Goal: Task Accomplishment & Management: Manage account settings

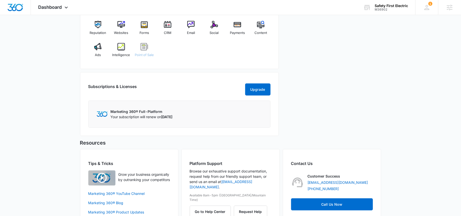
scroll to position [200, 0]
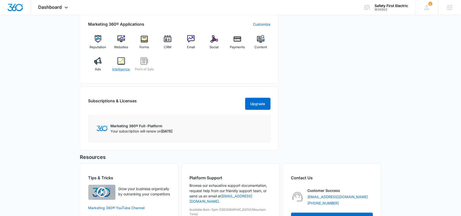
click at [120, 61] on img at bounding box center [121, 61] width 8 height 8
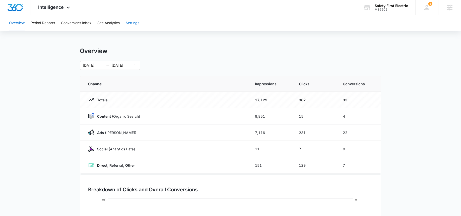
click at [132, 26] on button "Settings" at bounding box center [133, 23] width 14 height 16
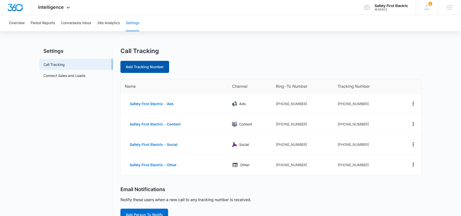
click at [146, 65] on link "Add Tracking Number" at bounding box center [144, 67] width 49 height 12
select select "by_area_code"
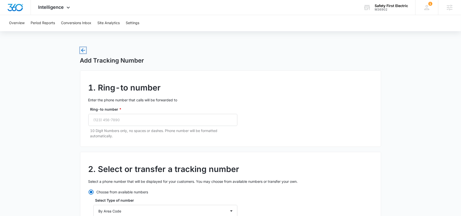
click at [83, 51] on icon "button" at bounding box center [83, 50] width 6 height 6
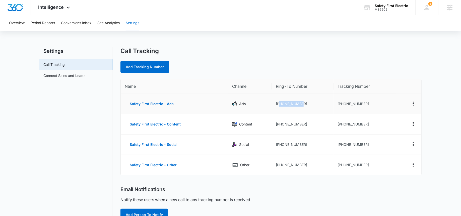
drag, startPoint x: 306, startPoint y: 102, endPoint x: 280, endPoint y: 102, distance: 26.3
click at [280, 102] on td "+16692144439" at bounding box center [303, 104] width 62 height 20
copy td "6692144439"
click at [156, 70] on link "Add Tracking Number" at bounding box center [144, 67] width 49 height 12
select select "by_area_code"
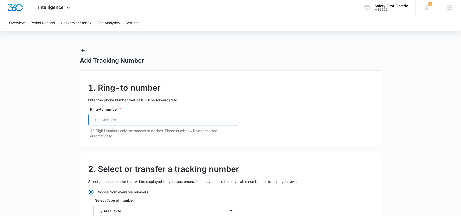
click at [114, 116] on input "Ring-to number *" at bounding box center [162, 120] width 149 height 12
paste input "(669) 214-4439"
click at [104, 119] on input "(669) 214-4439" at bounding box center [162, 120] width 149 height 12
type input "(669) 214-4439"
click at [117, 132] on p "10 Digit Numbers only, no spaces or dashes. Phone number will be formatted auto…" at bounding box center [163, 133] width 147 height 11
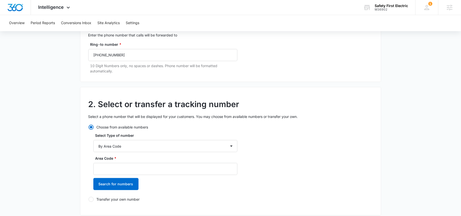
scroll to position [66, 0]
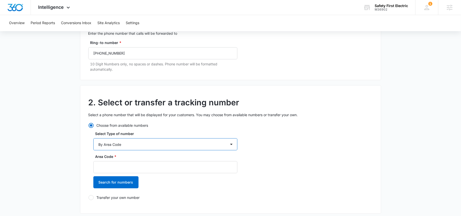
click at [105, 146] on select "By City & State By State Only By Zip Code By Area Code Toll Free Numbers" at bounding box center [165, 144] width 144 height 12
click at [93, 138] on select "By City & State By State Only By Zip Code By Area Code Toll Free Numbers" at bounding box center [165, 144] width 144 height 12
click at [104, 170] on input "Area Code *" at bounding box center [165, 167] width 144 height 12
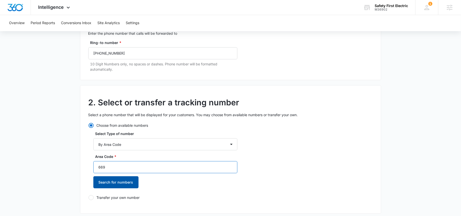
type input "669"
click at [99, 180] on button "Search for numbers" at bounding box center [115, 182] width 45 height 12
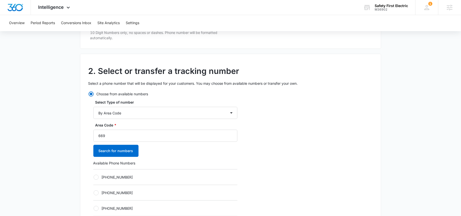
scroll to position [100, 0]
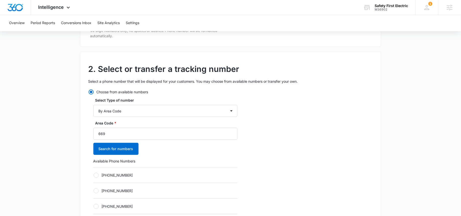
click at [96, 174] on div at bounding box center [96, 174] width 5 height 5
click at [94, 175] on input "+16692003883" at bounding box center [93, 175] width 0 height 0
radio input "true"
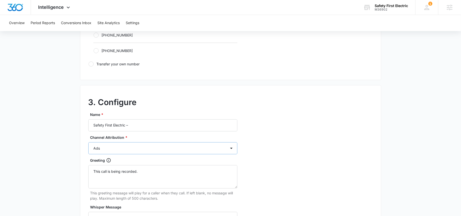
scroll to position [367, 0]
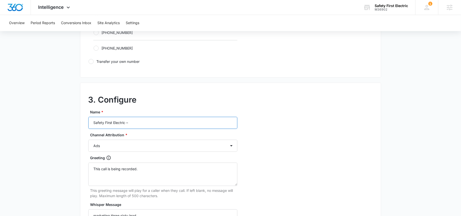
click at [141, 122] on input "Safety First Electric –" at bounding box center [162, 123] width 149 height 12
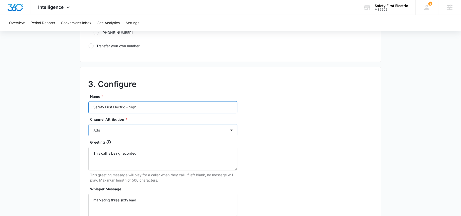
scroll to position [393, 0]
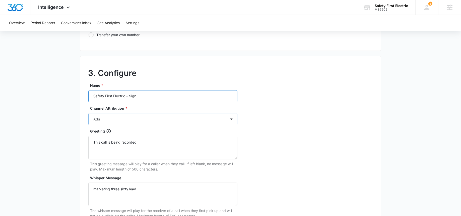
type input "Safety First Electric – Sign"
click at [109, 121] on select "Ads Local Service Ads Content Social Other" at bounding box center [162, 119] width 149 height 12
select select "OTHER"
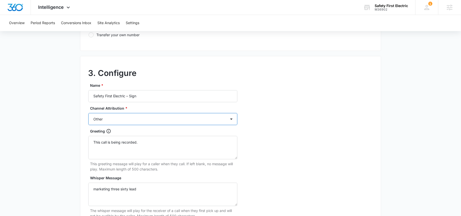
click at [88, 113] on select "Ads Local Service Ads Content Social Other" at bounding box center [162, 119] width 149 height 12
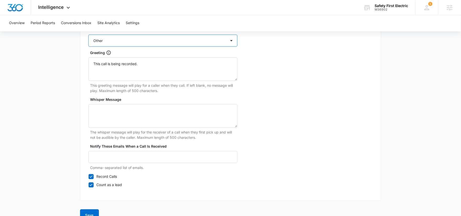
scroll to position [481, 0]
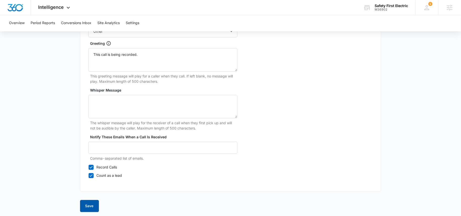
click at [84, 202] on button "Save" at bounding box center [89, 205] width 19 height 12
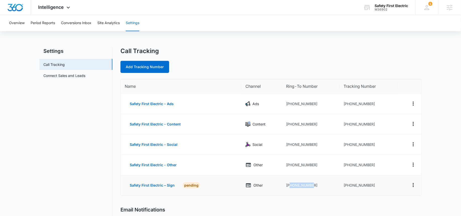
drag, startPoint x: 316, startPoint y: 185, endPoint x: 290, endPoint y: 185, distance: 26.1
click at [290, 185] on td "+16692144439" at bounding box center [310, 185] width 57 height 20
copy td "6692144439"
drag, startPoint x: 373, startPoint y: 186, endPoint x: 348, endPoint y: 186, distance: 24.8
click at [348, 186] on td "+16692003883" at bounding box center [368, 185] width 58 height 20
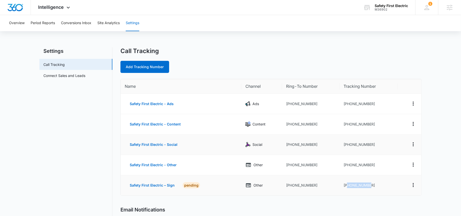
copy td "6692003883"
drag, startPoint x: 314, startPoint y: 184, endPoint x: 289, endPoint y: 182, distance: 25.0
click at [289, 182] on td "+16692144439" at bounding box center [310, 185] width 57 height 20
copy td "6692144439"
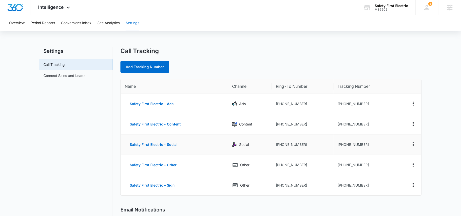
scroll to position [18, 0]
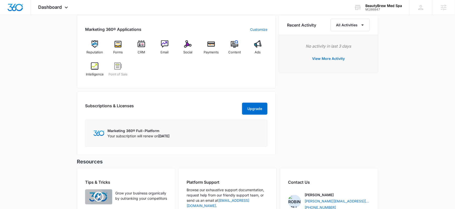
scroll to position [314, 0]
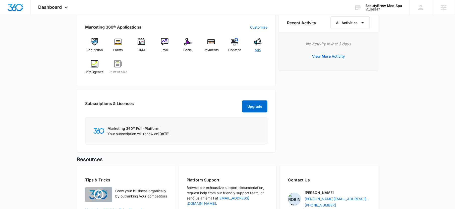
click at [262, 46] on div "Ads" at bounding box center [257, 47] width 19 height 18
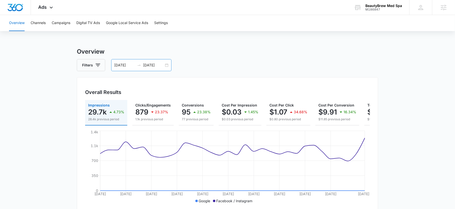
click at [151, 63] on input "08/31/2025" at bounding box center [153, 65] width 21 height 6
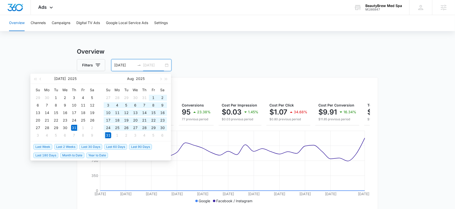
type input "08/31/2025"
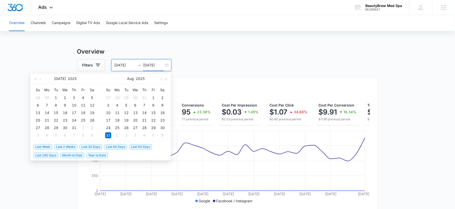
click at [69, 153] on span "Month to Date" at bounding box center [72, 156] width 24 height 6
type input "09/01/2025"
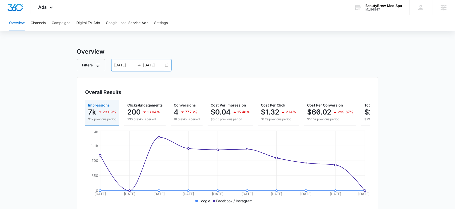
click at [152, 68] on input "09/10/2025" at bounding box center [153, 65] width 21 height 6
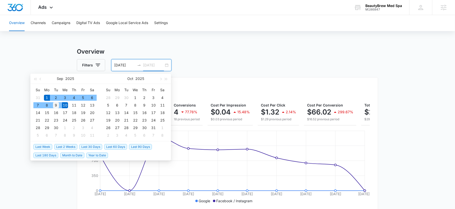
type input "09/09/2025"
click at [55, 105] on div "9" at bounding box center [56, 105] width 6 height 6
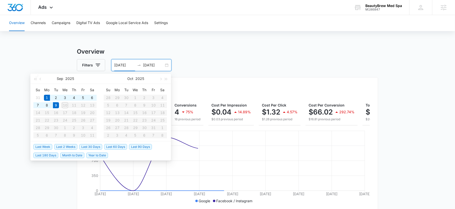
click at [229, 44] on div "Overview Channels Campaigns Digital TV Ads Google Local Service Ads Settings Ov…" at bounding box center [227, 211] width 455 height 392
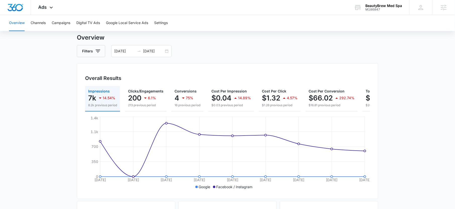
scroll to position [16, 0]
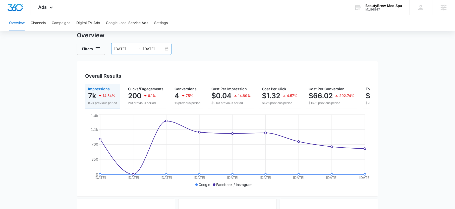
click at [125, 51] on input "09/01/2025" at bounding box center [124, 49] width 21 height 6
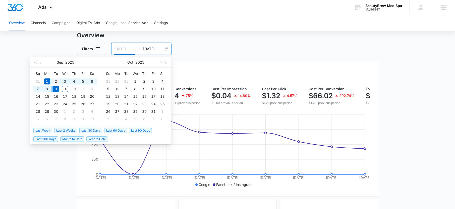
type input "09/02/2025"
click at [57, 83] on div "2" at bounding box center [56, 82] width 6 height 6
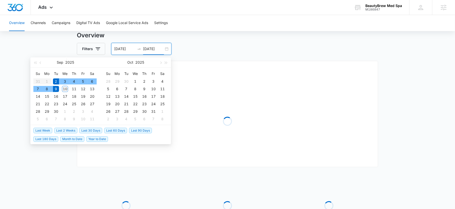
type input "09/09/2025"
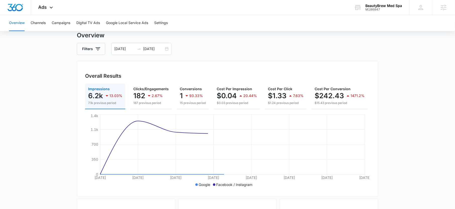
click at [206, 52] on div "Filters 09/02/2025 09/09/2025" at bounding box center [227, 49] width 301 height 12
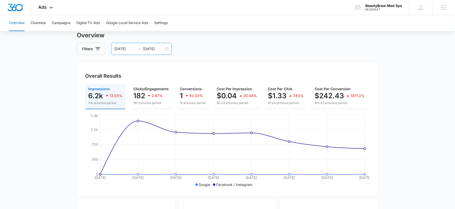
click at [126, 51] on input "09/02/2025" at bounding box center [124, 49] width 21 height 6
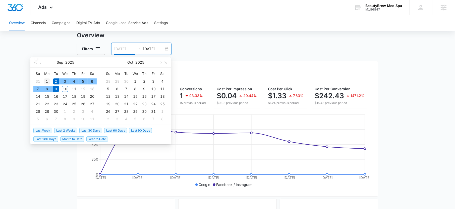
type input "09/01/2025"
click at [47, 79] on div "1" at bounding box center [47, 82] width 6 height 6
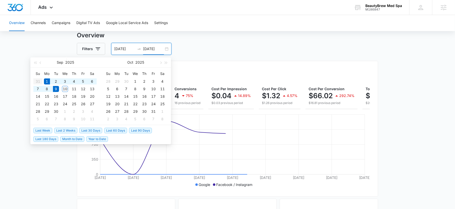
click at [219, 51] on div "Filters 09/01/2025 09/09/2025" at bounding box center [227, 49] width 301 height 12
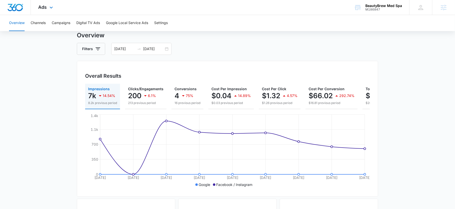
click at [54, 1] on div "Ads Apps Reputation Forms CRM Email Social Payments POS Content Ads Intelligenc…" at bounding box center [46, 7] width 31 height 15
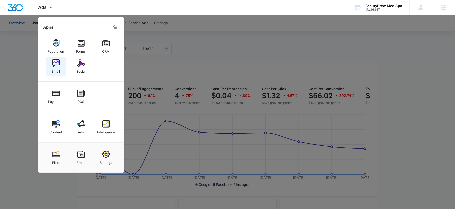
click at [60, 68] on link "Email" at bounding box center [55, 66] width 19 height 19
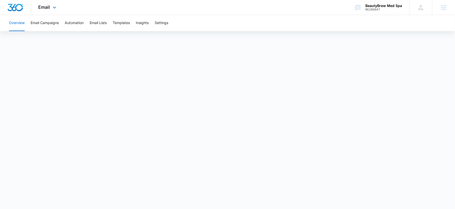
click at [45, 10] on div "Email Apps Reputation Forms CRM Email Social Payments POS Content Ads Intellige…" at bounding box center [48, 7] width 34 height 15
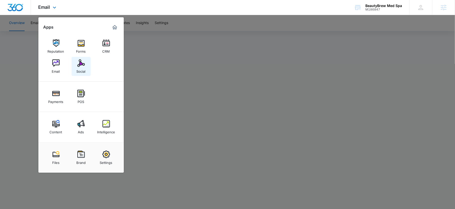
click at [75, 69] on link "Social" at bounding box center [81, 66] width 19 height 19
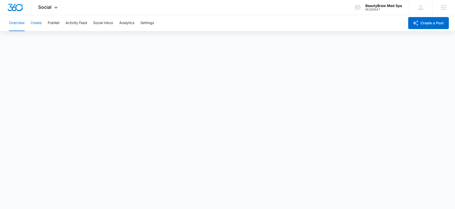
click at [32, 24] on button "Create" at bounding box center [36, 23] width 11 height 16
click at [41, 38] on div "Content Library Approvals Recommendations Auto Import" at bounding box center [227, 38] width 443 height 14
click at [48, 37] on button "Approvals" at bounding box center [49, 38] width 17 height 14
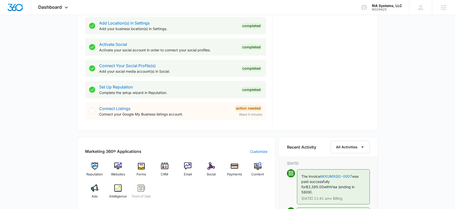
scroll to position [191, 0]
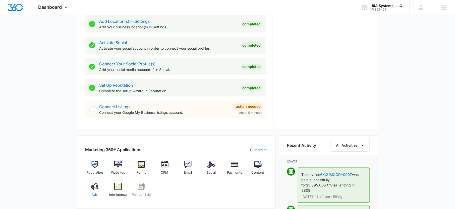
click at [94, 189] on img at bounding box center [95, 187] width 8 height 8
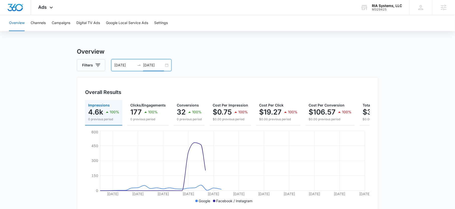
click at [155, 66] on input "[DATE]" at bounding box center [153, 65] width 21 height 6
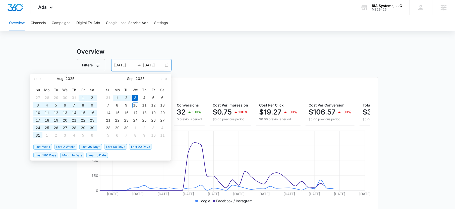
type input "[DATE]"
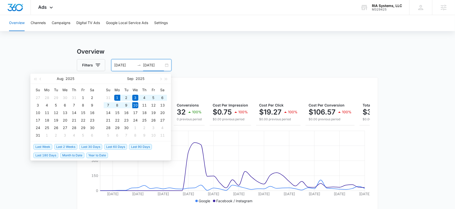
click at [67, 155] on span "Month to Date" at bounding box center [72, 156] width 24 height 6
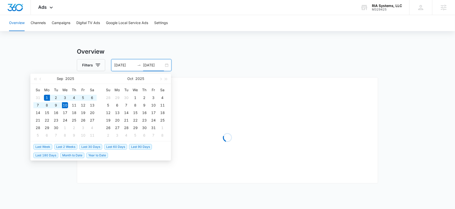
type input "09/01/2025"
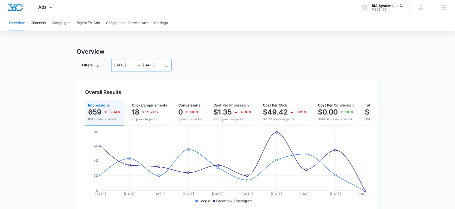
click at [152, 67] on input "09/10/2025" at bounding box center [153, 65] width 21 height 6
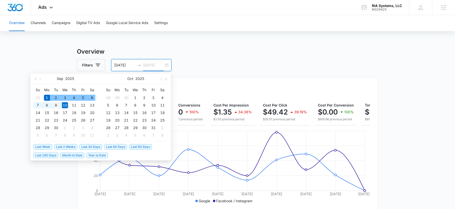
type input "09/09/2025"
click at [57, 106] on div "9" at bounding box center [56, 105] width 6 height 6
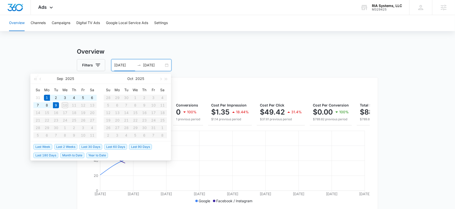
click at [240, 62] on div "Filters 09/01/2025 09/09/2025" at bounding box center [227, 65] width 301 height 12
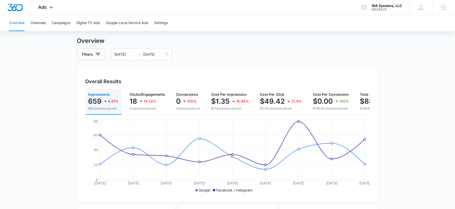
scroll to position [13, 0]
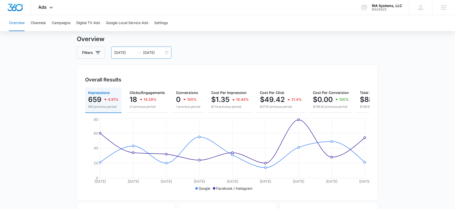
click at [143, 55] on div "09/09/2025" at bounding box center [153, 53] width 21 height 6
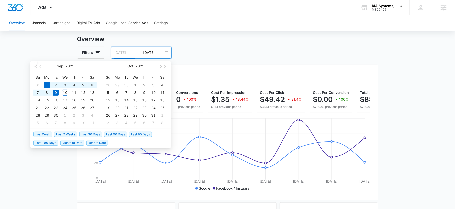
type input "09/01/2025"
click at [70, 141] on span "Month to Date" at bounding box center [72, 143] width 24 height 6
type input "09/10/2025"
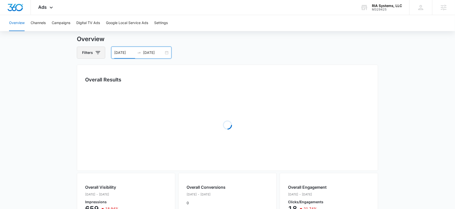
click at [95, 54] on icon "button" at bounding box center [98, 53] width 6 height 6
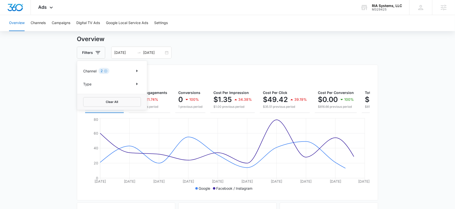
click at [129, 71] on div "Channel 2" at bounding box center [112, 71] width 58 height 8
click at [136, 71] on icon "Show Channel filters" at bounding box center [136, 71] width 1 height 3
click at [84, 87] on icon at bounding box center [86, 87] width 5 height 5
click at [83, 88] on input "Google" at bounding box center [83, 88] width 0 height 0
checkbox input "false"
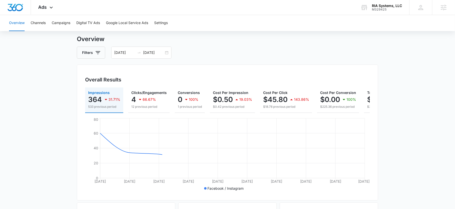
click at [227, 52] on div "Filters 09/01/2025 09/10/2025" at bounding box center [227, 53] width 301 height 12
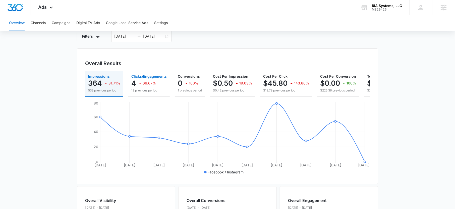
scroll to position [0, 0]
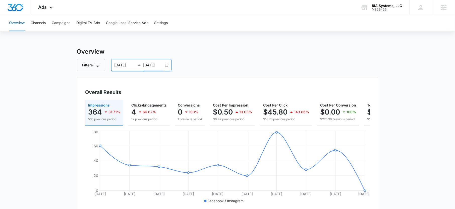
click at [151, 64] on input "09/10/2025" at bounding box center [153, 65] width 21 height 6
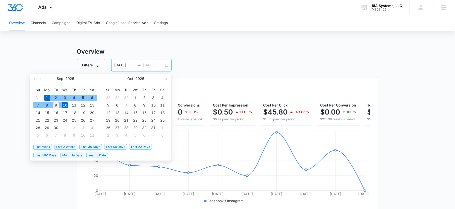
type input "09/09/2025"
click at [57, 103] on div "9" at bounding box center [56, 105] width 6 height 6
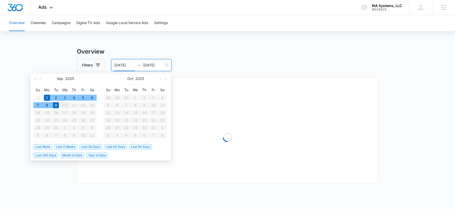
type input "09/01/2025"
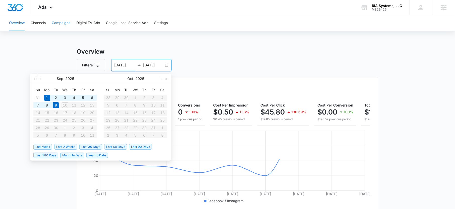
click at [65, 26] on button "Campaigns" at bounding box center [61, 23] width 19 height 16
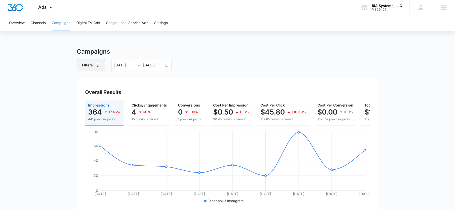
click at [97, 67] on icon "button" at bounding box center [98, 65] width 6 height 6
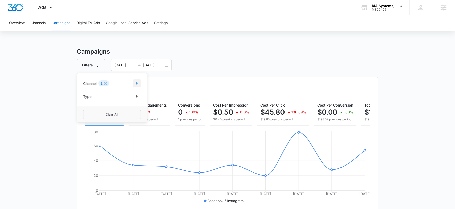
click at [138, 83] on icon "Show Channel filters" at bounding box center [137, 84] width 6 height 6
click at [87, 98] on icon at bounding box center [86, 100] width 5 height 5
click at [83, 100] on input "Google" at bounding box center [83, 100] width 0 height 0
checkbox input "true"
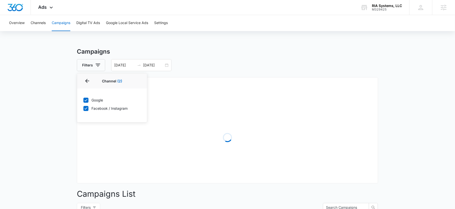
click at [84, 107] on icon at bounding box center [86, 108] width 5 height 5
click at [83, 108] on input "Facebook / Instagram" at bounding box center [83, 108] width 0 height 0
checkbox input "false"
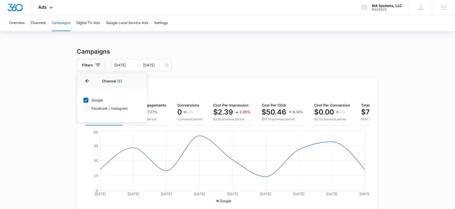
click at [198, 64] on div "Filters Channel 1 Channel (1) Google Facebook / Instagram Type Clear All 09/01/…" at bounding box center [227, 65] width 301 height 12
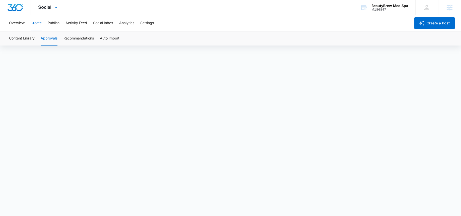
click at [52, 8] on div "Social Apps Reputation Forms CRM Email Social Payments POS Content Ads Intellig…" at bounding box center [49, 7] width 36 height 15
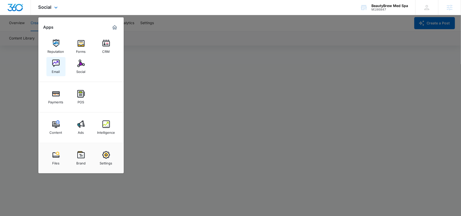
click at [54, 69] on div "Email" at bounding box center [56, 70] width 8 height 7
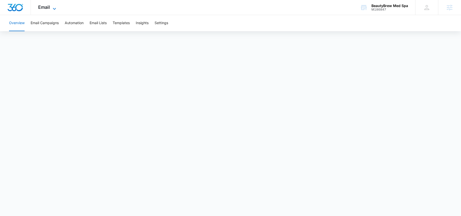
click at [49, 7] on span "Email" at bounding box center [44, 7] width 12 height 5
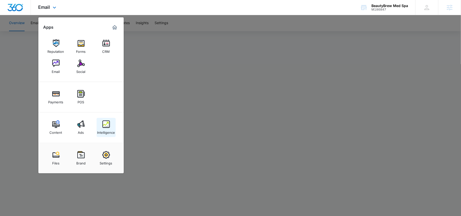
click at [108, 128] on div "Intelligence" at bounding box center [106, 131] width 18 height 7
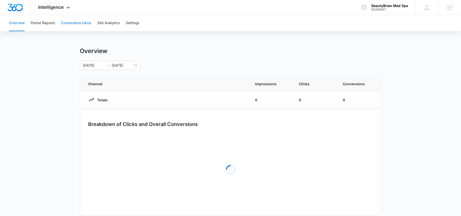
click at [83, 24] on button "Conversions Inbox" at bounding box center [76, 23] width 30 height 16
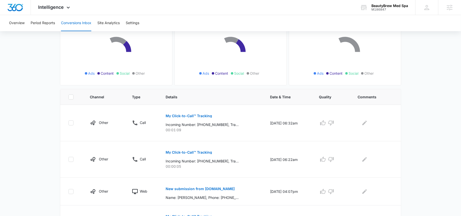
scroll to position [126, 0]
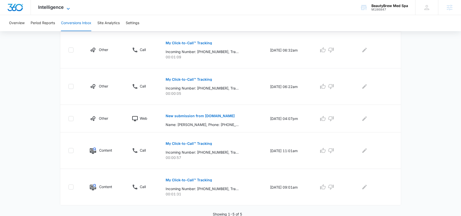
click at [50, 6] on span "Intelligence" at bounding box center [51, 7] width 26 height 5
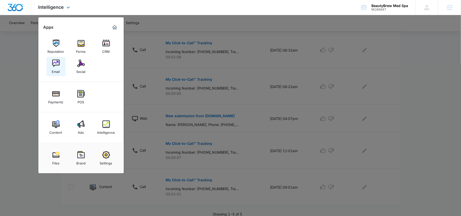
click at [54, 63] on img at bounding box center [56, 63] width 8 height 8
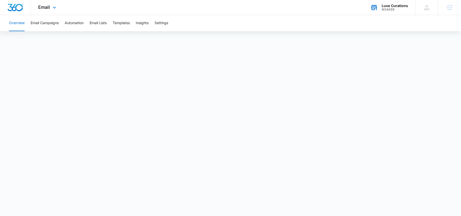
click at [378, 8] on icon at bounding box center [374, 8] width 8 height 8
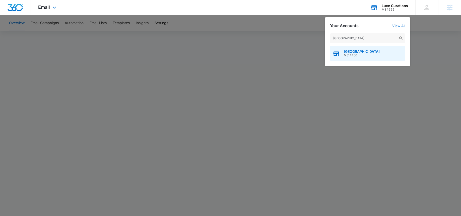
type input "[GEOGRAPHIC_DATA]"
click at [348, 55] on span "M314450" at bounding box center [362, 55] width 36 height 4
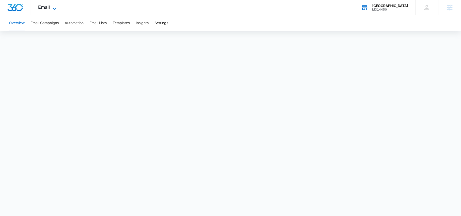
click at [54, 8] on icon at bounding box center [54, 9] width 6 height 6
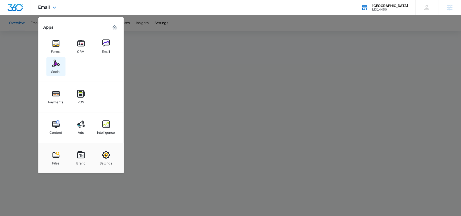
click at [54, 67] on div "Social" at bounding box center [55, 70] width 9 height 7
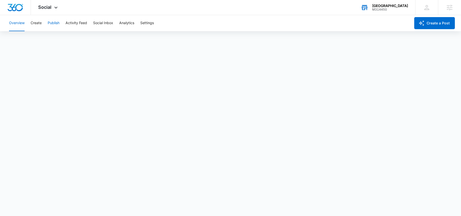
click at [50, 25] on button "Publish" at bounding box center [54, 23] width 12 height 16
click at [38, 25] on button "Create" at bounding box center [36, 23] width 11 height 16
click at [51, 24] on button "Publish" at bounding box center [54, 23] width 12 height 16
click at [39, 20] on button "Create" at bounding box center [36, 23] width 11 height 16
click at [47, 39] on button "Approvals" at bounding box center [49, 38] width 17 height 14
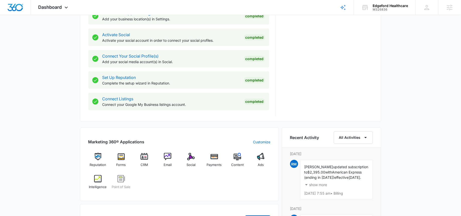
scroll to position [201, 0]
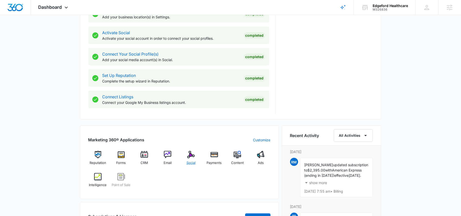
click at [195, 153] on div "Social" at bounding box center [190, 160] width 19 height 18
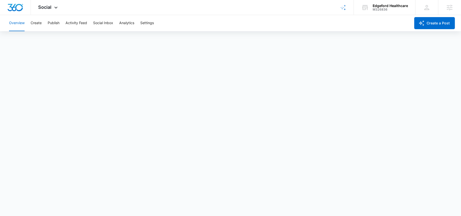
click at [43, 24] on div "Overview Create Publish Activity Feed Social Inbox Analytics Settings" at bounding box center [208, 23] width 405 height 16
click at [37, 23] on button "Create" at bounding box center [36, 23] width 11 height 16
click at [48, 42] on button "Approvals" at bounding box center [49, 38] width 17 height 14
click at [49, 5] on span "Social" at bounding box center [44, 7] width 13 height 5
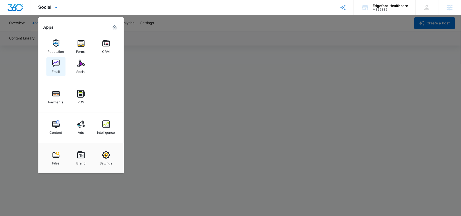
click at [57, 65] on img at bounding box center [56, 63] width 8 height 8
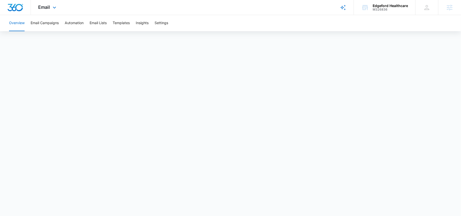
click at [54, 4] on div "Email Apps Reputation Forms CRM Email Social Payments POS Content Ads Intellige…" at bounding box center [48, 7] width 34 height 15
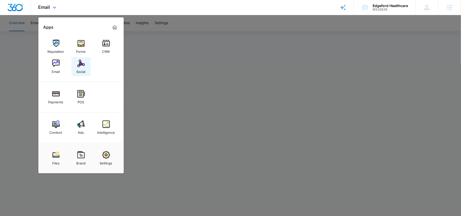
click at [79, 74] on link "Social" at bounding box center [81, 66] width 19 height 19
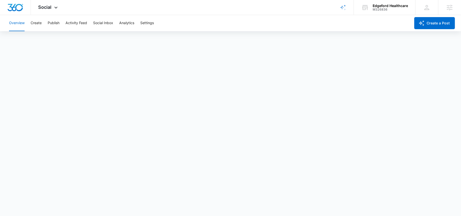
click at [46, 15] on div "Overview Create Publish Activity Feed Social Inbox Analytics Settings" at bounding box center [208, 23] width 405 height 16
click at [49, 24] on button "Publish" at bounding box center [54, 23] width 12 height 16
click at [43, 24] on div "Overview Create Publish Activity Feed Social Inbox Analytics Settings" at bounding box center [208, 23] width 405 height 16
click at [36, 25] on button "Create" at bounding box center [36, 23] width 11 height 16
click at [48, 40] on button "Approvals" at bounding box center [49, 38] width 17 height 14
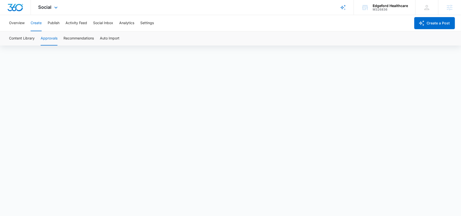
click at [52, 9] on div "Social Apps Reputation Forms CRM Email Social Payments POS Content Ads Intellig…" at bounding box center [49, 7] width 36 height 15
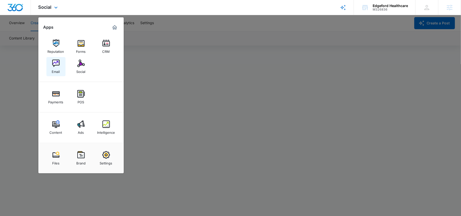
click at [54, 69] on div "Email" at bounding box center [56, 70] width 8 height 7
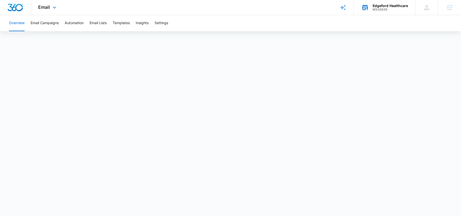
click at [377, 4] on div "Edgeford Healthcare" at bounding box center [390, 6] width 35 height 4
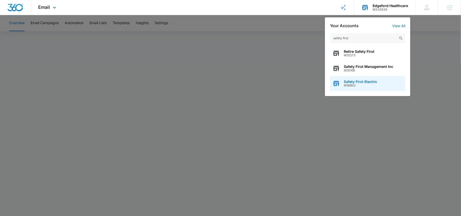
type input "safety first"
click at [346, 83] on div "Safety First Electric M36902" at bounding box center [360, 84] width 33 height 8
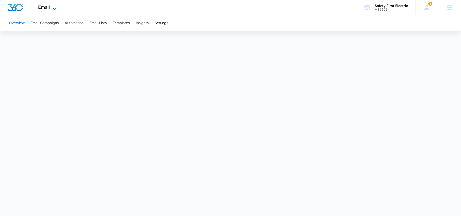
click at [51, 9] on icon at bounding box center [54, 9] width 6 height 6
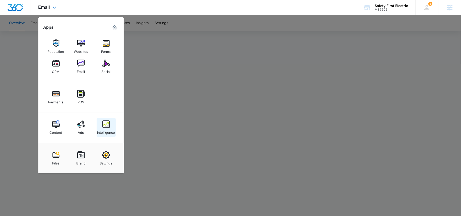
click at [105, 126] on img at bounding box center [106, 124] width 8 height 8
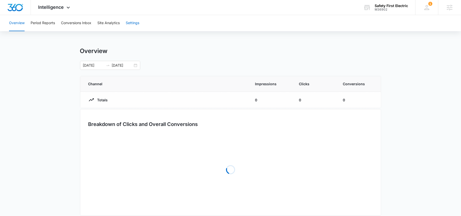
click at [135, 24] on button "Settings" at bounding box center [133, 23] width 14 height 16
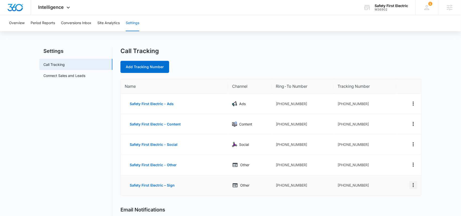
click at [414, 182] on icon "Actions" at bounding box center [413, 185] width 6 height 6
click at [391, 179] on div "Edit" at bounding box center [389, 180] width 11 height 4
select select "OTHER"
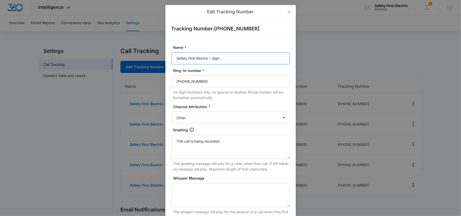
click at [214, 59] on input "Safety First Electric – Sign" at bounding box center [230, 58] width 118 height 12
paste input "Mobile SFE Line"
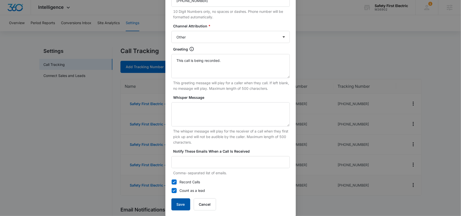
type input "Safety First Electric – Mobile SFE Line"
click at [182, 202] on button "Save" at bounding box center [180, 204] width 19 height 12
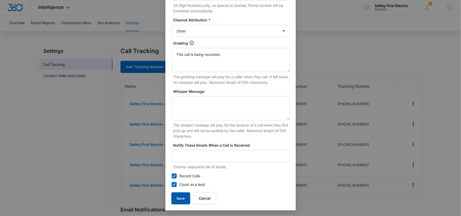
click at [183, 195] on button "Save" at bounding box center [180, 198] width 19 height 12
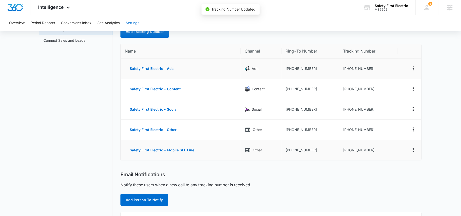
scroll to position [46, 0]
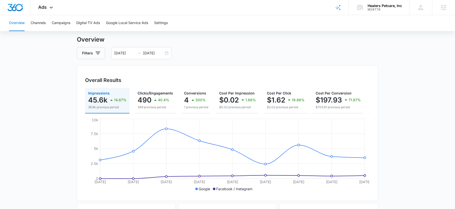
scroll to position [13, 0]
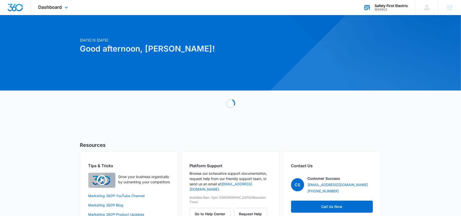
click at [383, 8] on div "M36902" at bounding box center [391, 10] width 33 height 4
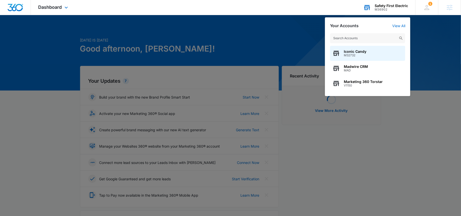
click at [350, 38] on input "text" at bounding box center [367, 38] width 75 height 10
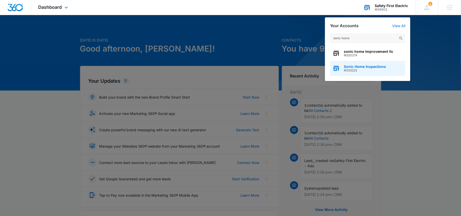
type input "sonic home"
click at [349, 67] on span "Sonic Home Inspections" at bounding box center [365, 66] width 42 height 4
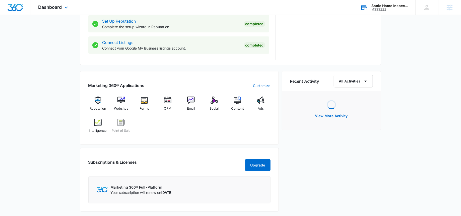
scroll to position [256, 0]
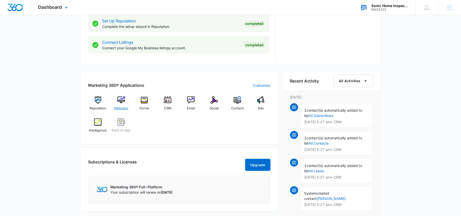
click at [124, 98] on img at bounding box center [121, 100] width 8 height 8
